Goal: Task Accomplishment & Management: Manage account settings

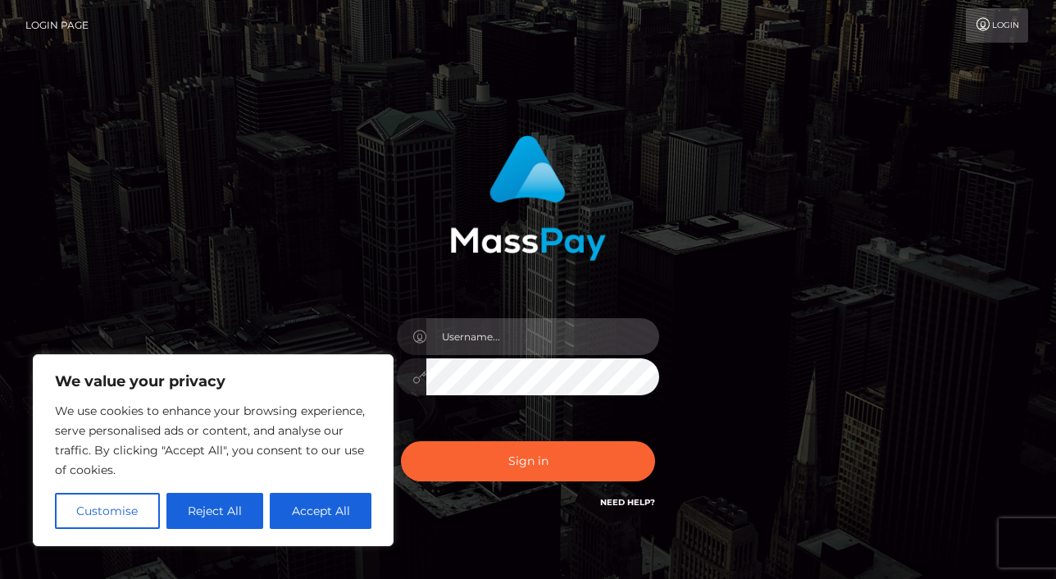
click at [526, 345] on input "text" at bounding box center [542, 336] width 233 height 37
type input "troy.davis@amrize.com"
click at [309, 502] on button "Accept All" at bounding box center [321, 511] width 102 height 36
checkbox input "true"
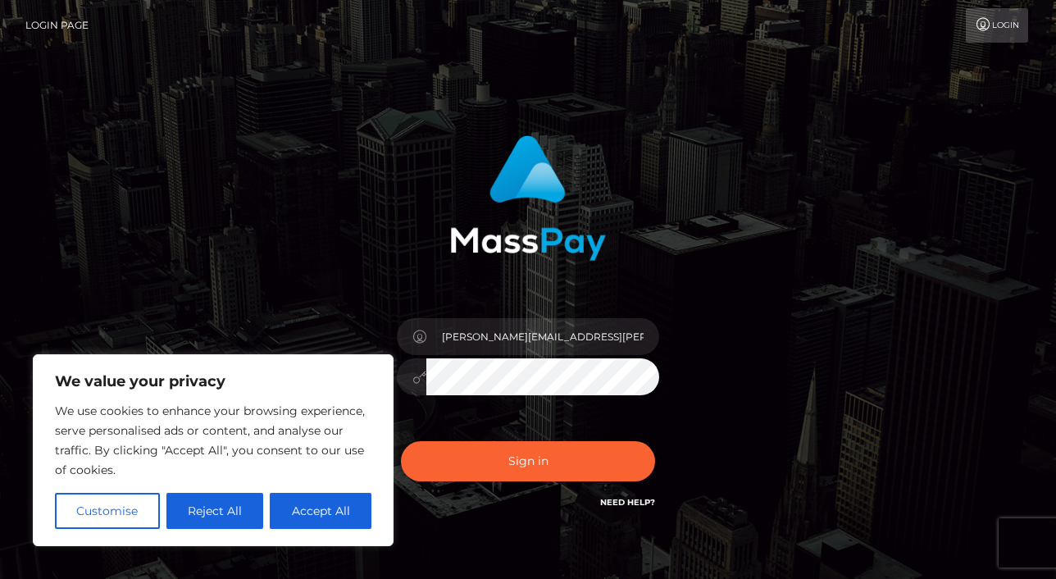
checkbox input "true"
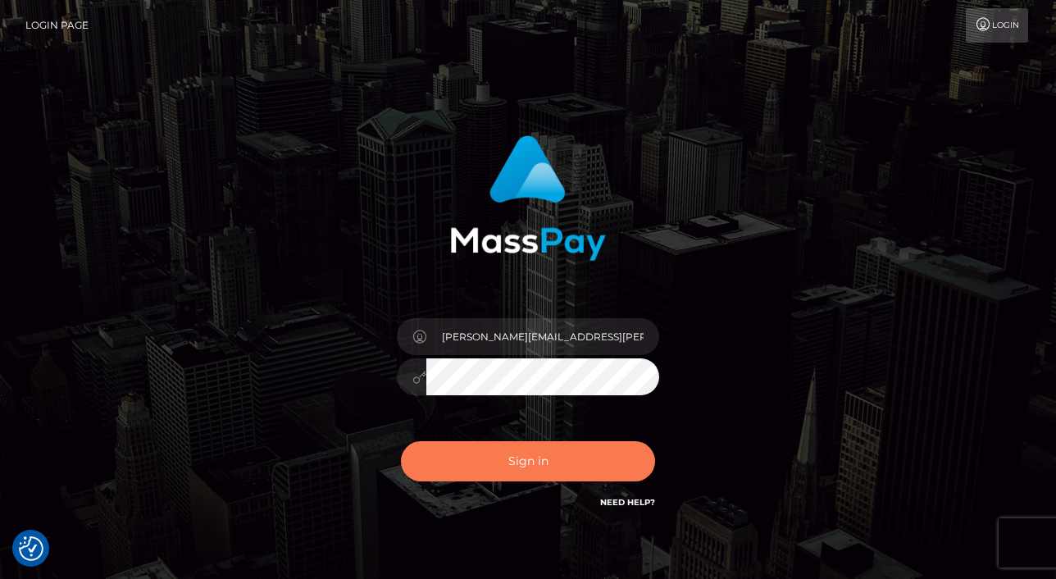
click at [456, 462] on button "Sign in" at bounding box center [528, 461] width 254 height 40
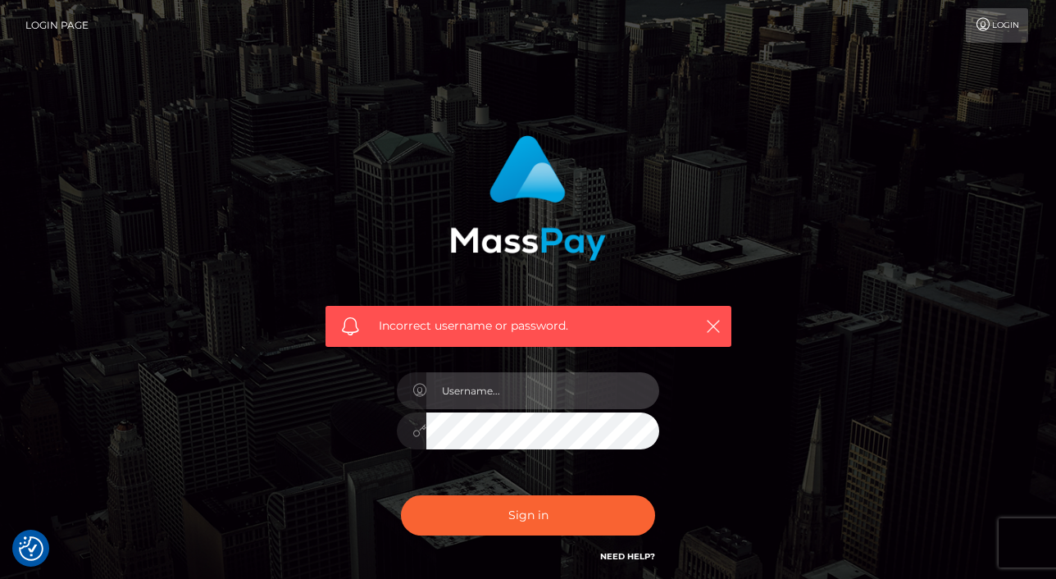
click at [497, 391] on input "text" at bounding box center [542, 390] width 233 height 37
type input "troy.davis@holcim.com"
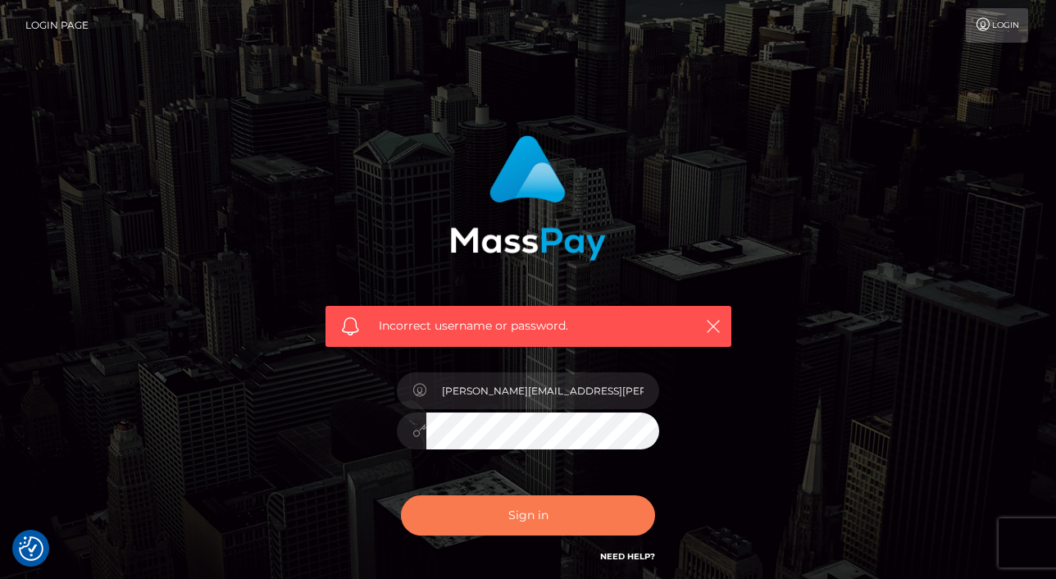
click at [514, 509] on button "Sign in" at bounding box center [528, 515] width 254 height 40
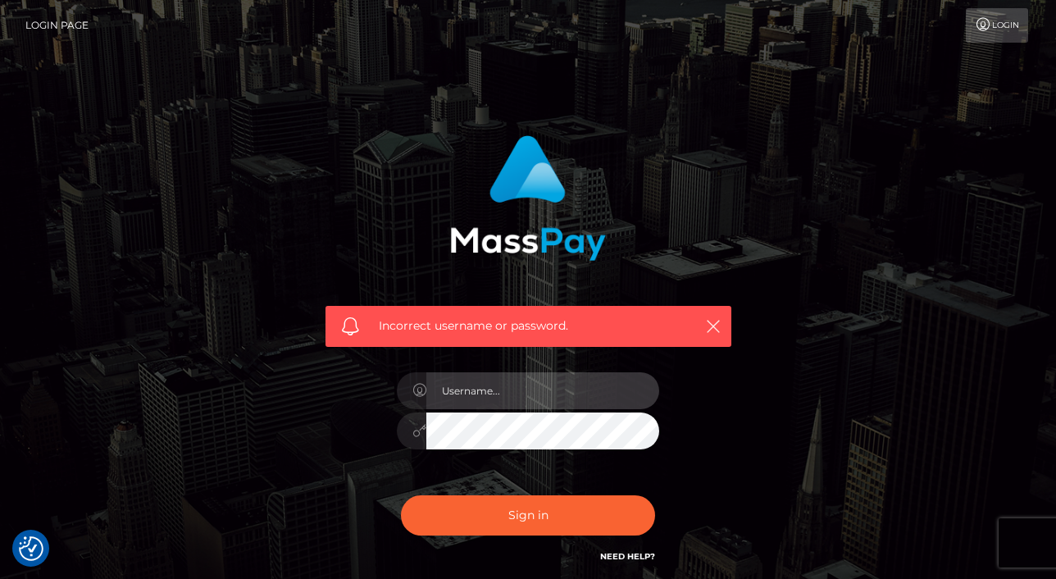
click at [534, 385] on input "text" at bounding box center [542, 390] width 233 height 37
type input "[PERSON_NAME][EMAIL_ADDRESS][PERSON_NAME][DOMAIN_NAME]"
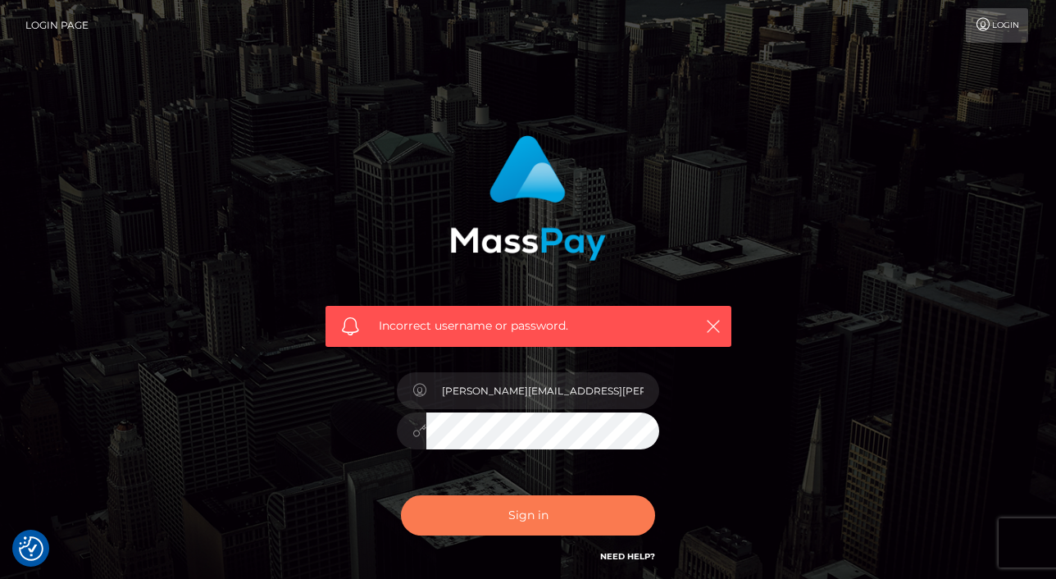
click at [507, 506] on button "Sign in" at bounding box center [528, 515] width 254 height 40
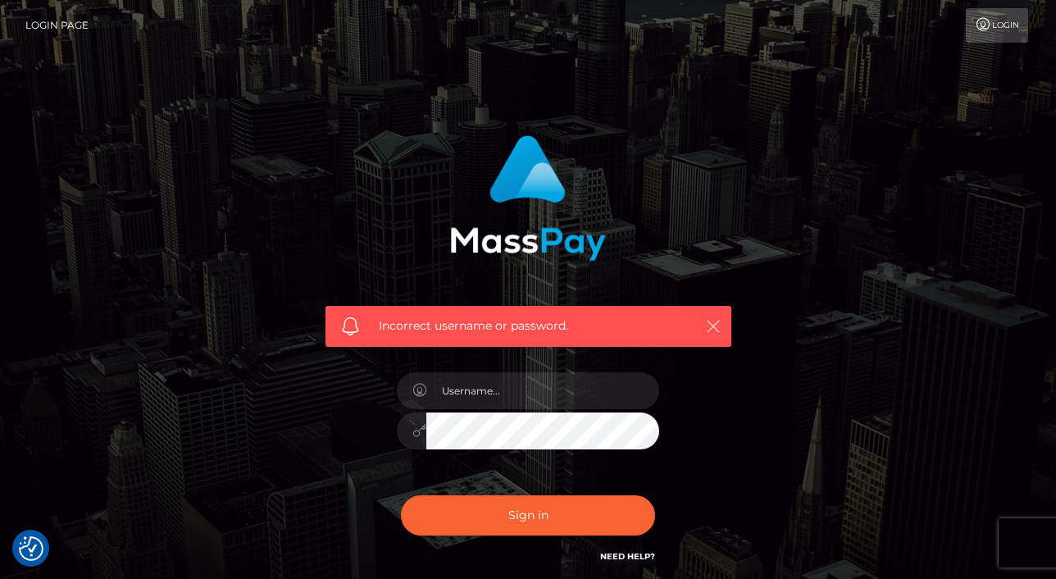
click at [715, 319] on icon "button" at bounding box center [713, 326] width 16 height 16
click at [73, 24] on link "Login Page" at bounding box center [56, 25] width 63 height 34
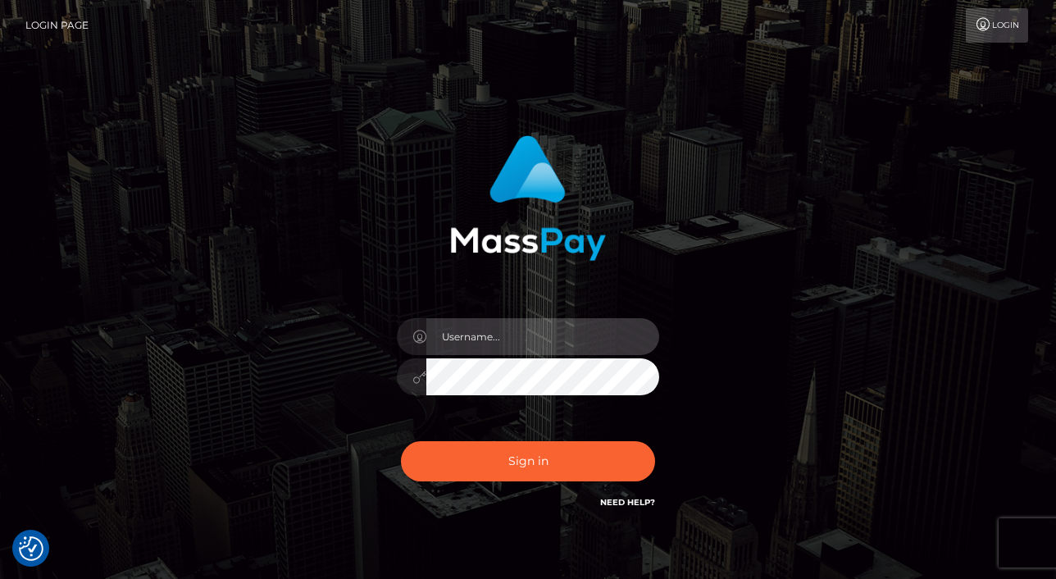
click at [479, 337] on input "text" at bounding box center [542, 336] width 233 height 37
type input "Troy.davis@amirize.com"
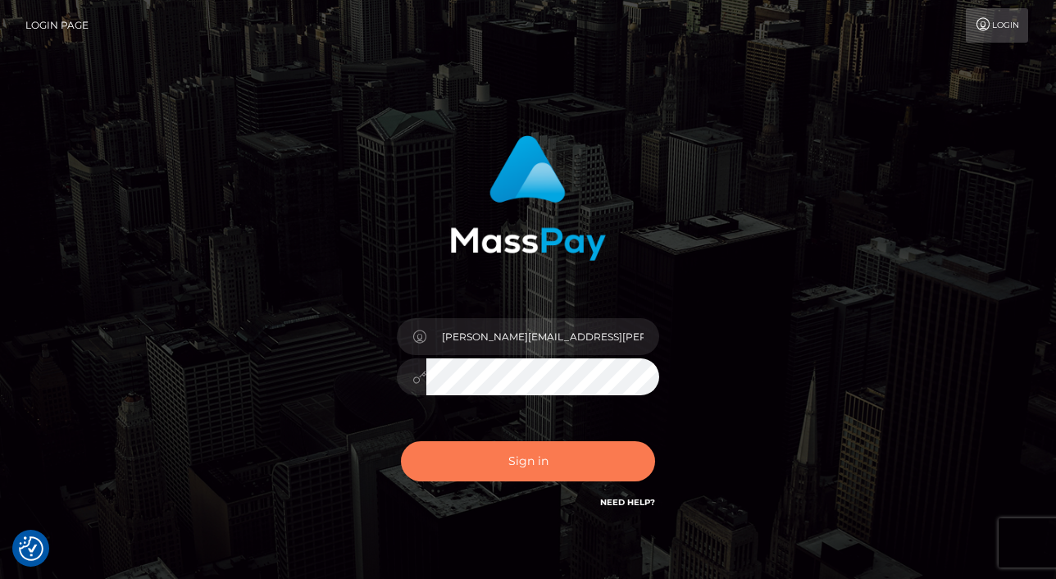
click at [525, 455] on button "Sign in" at bounding box center [528, 461] width 254 height 40
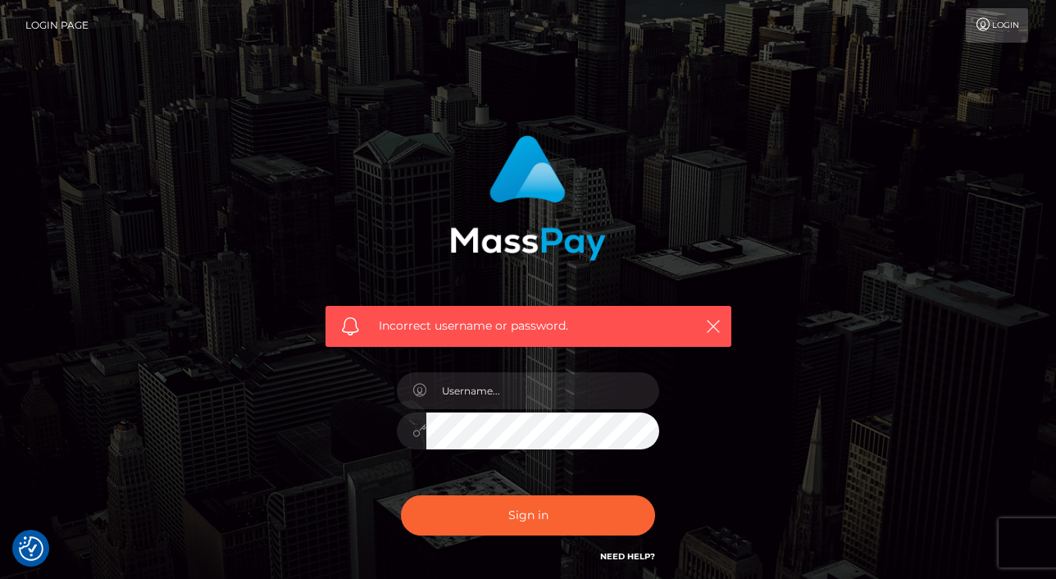
click at [606, 556] on link "Need Help?" at bounding box center [627, 556] width 55 height 11
click at [1003, 26] on link "Login" at bounding box center [996, 25] width 62 height 34
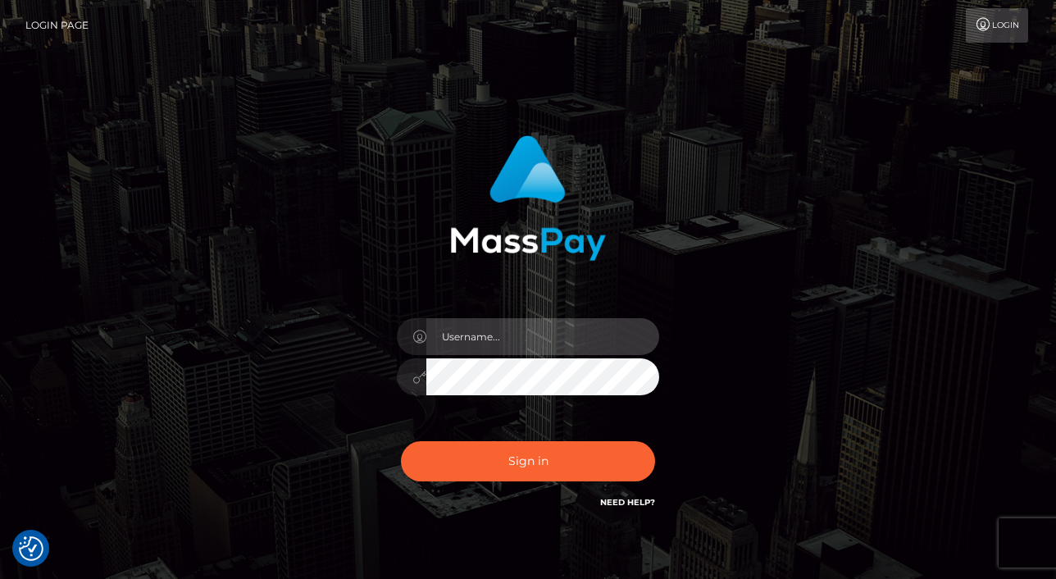
click at [479, 336] on input "text" at bounding box center [542, 336] width 233 height 37
type input "troy.davis@amrize.com"
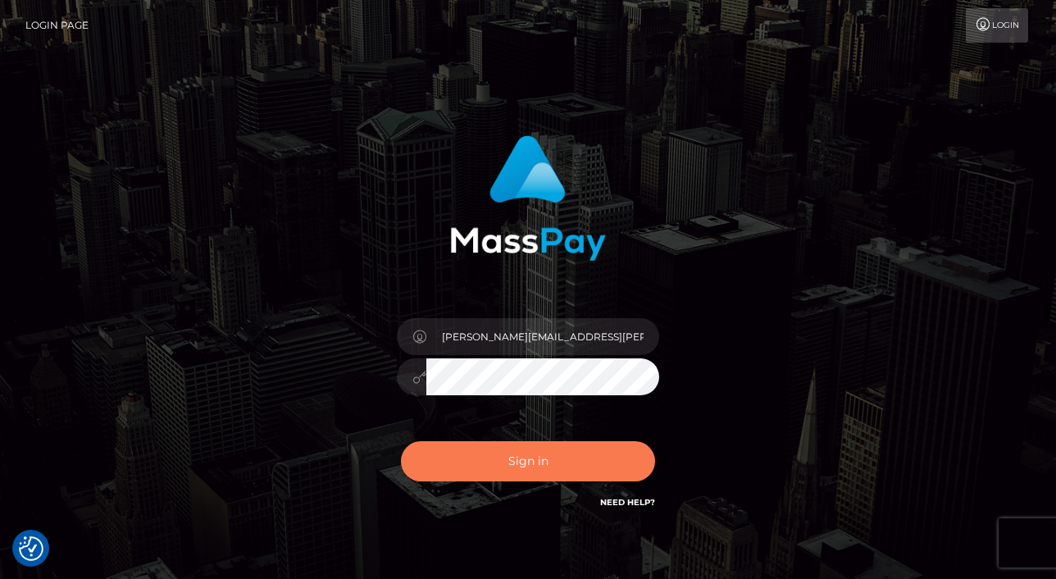
click at [526, 456] on button "Sign in" at bounding box center [528, 461] width 254 height 40
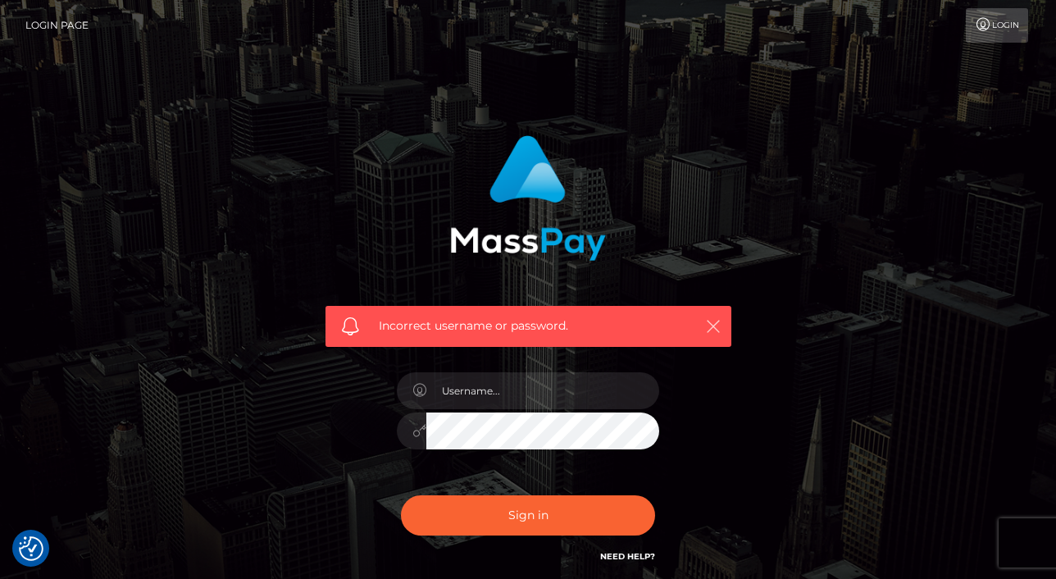
click at [715, 318] on icon "button" at bounding box center [713, 326] width 16 height 16
click at [61, 30] on link "Login Page" at bounding box center [56, 25] width 63 height 34
